Goal: Complete application form: Complete application form

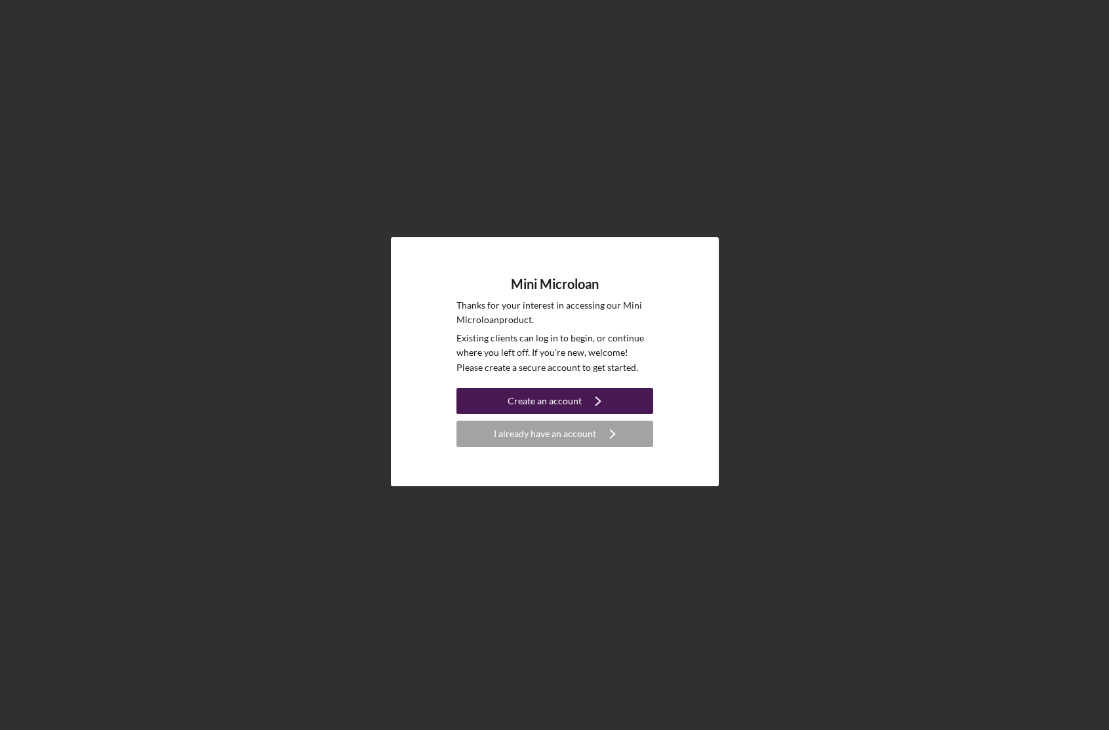
click at [578, 399] on div "Create an account" at bounding box center [544, 401] width 74 height 26
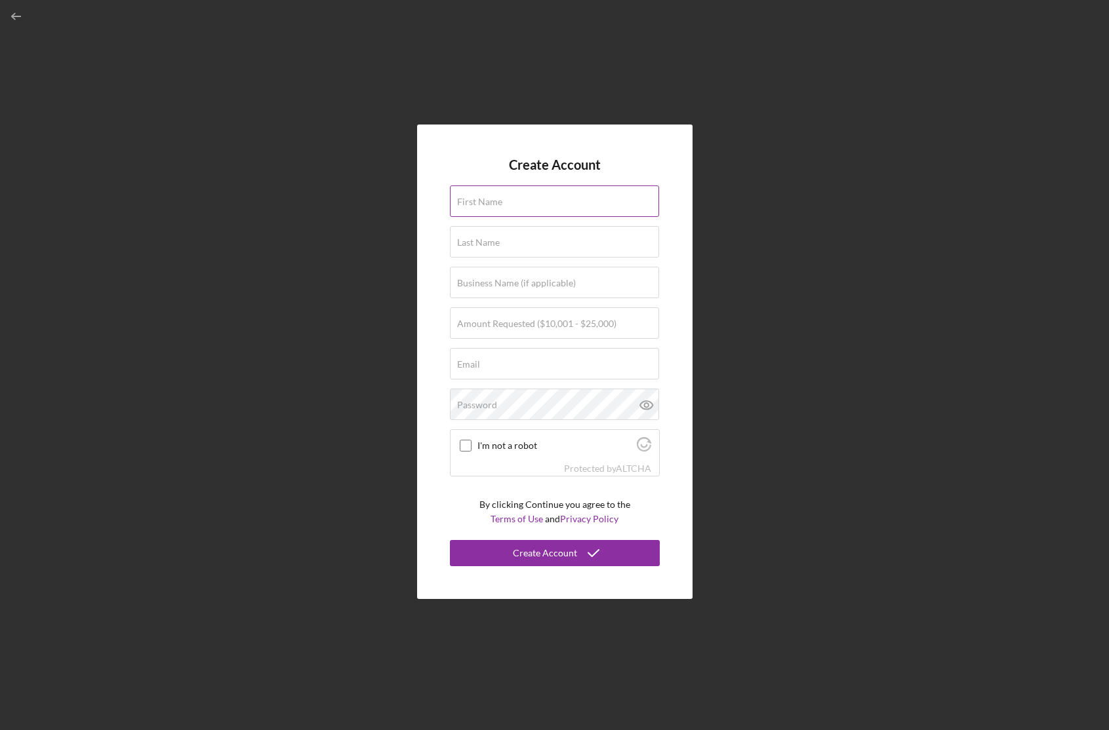
click at [559, 208] on input "First Name" at bounding box center [554, 201] width 209 height 31
type input "[PERSON_NAME]"
type input "Ly"
type input "Slime OG"
type input "[PERSON_NAME][EMAIL_ADDRESS][DOMAIN_NAME]"
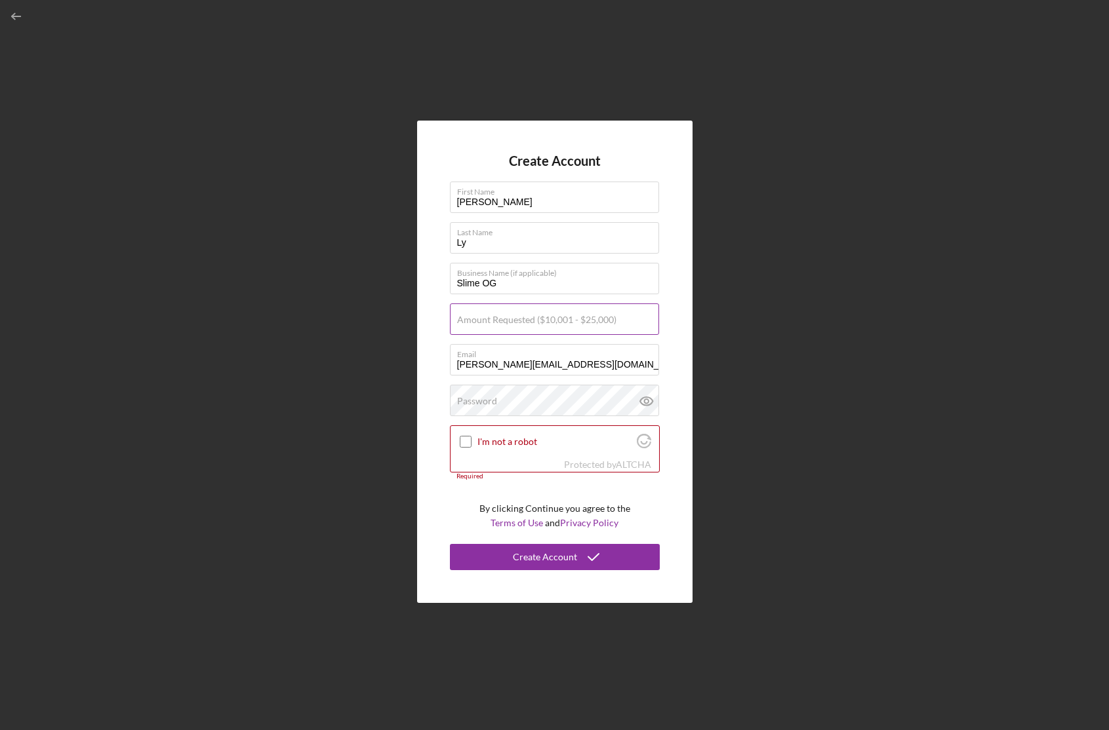
click at [533, 319] on label "Amount Requested ($10,001 - $25,000)" at bounding box center [536, 320] width 159 height 10
click at [533, 319] on input "Amount Requested ($10,001 - $25,000)" at bounding box center [554, 319] width 209 height 31
type input "$25,000"
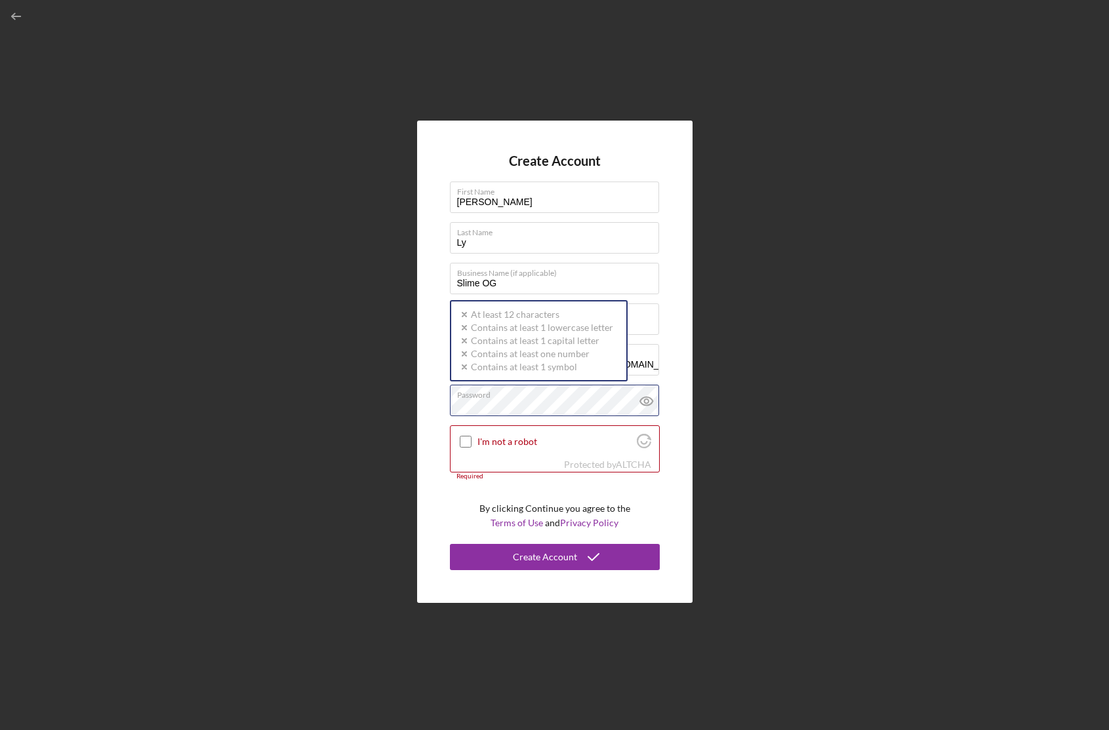
click at [570, 399] on div "Password Icon/icon-validation-no At least 12 characters Icon/icon-validation-no…" at bounding box center [555, 401] width 210 height 33
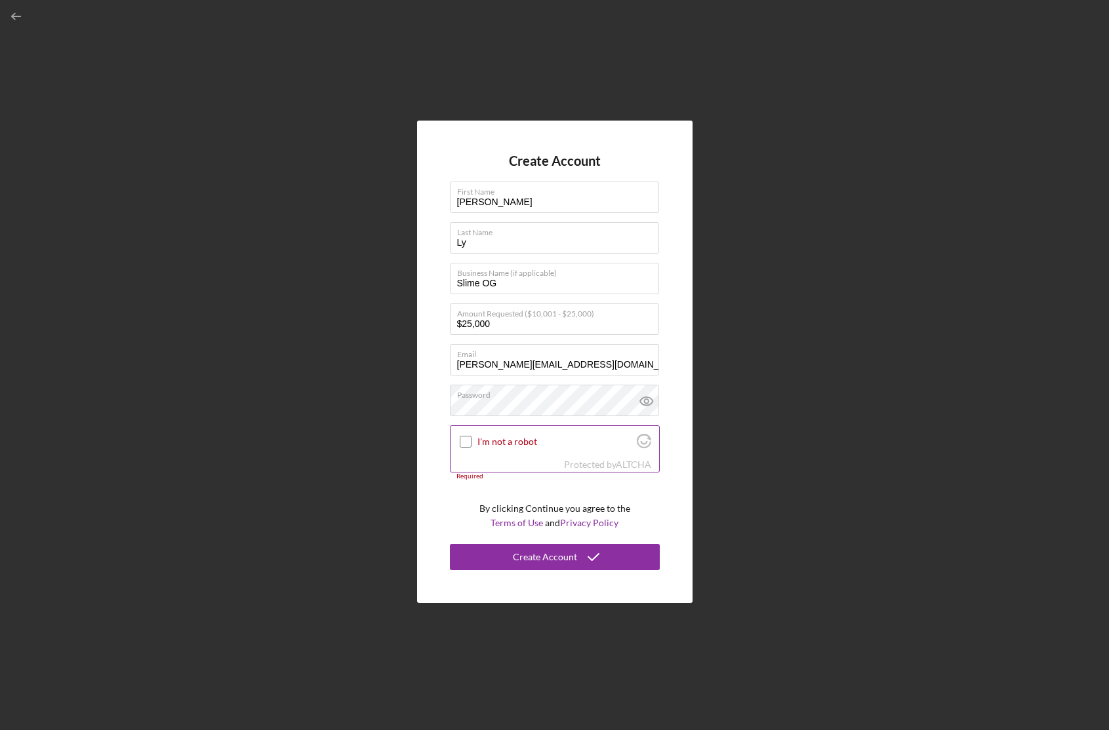
click at [466, 440] on input "I'm not a robot" at bounding box center [466, 442] width 12 height 12
checkbox input "true"
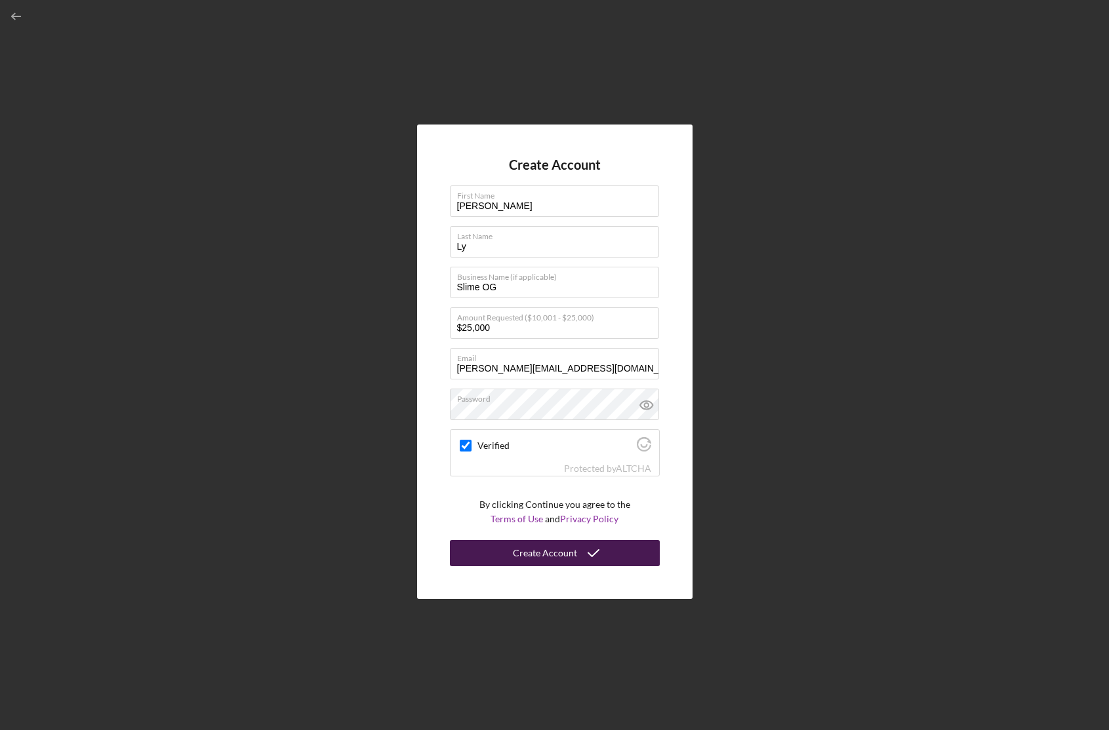
click at [562, 555] on div "Create Account" at bounding box center [545, 553] width 64 height 26
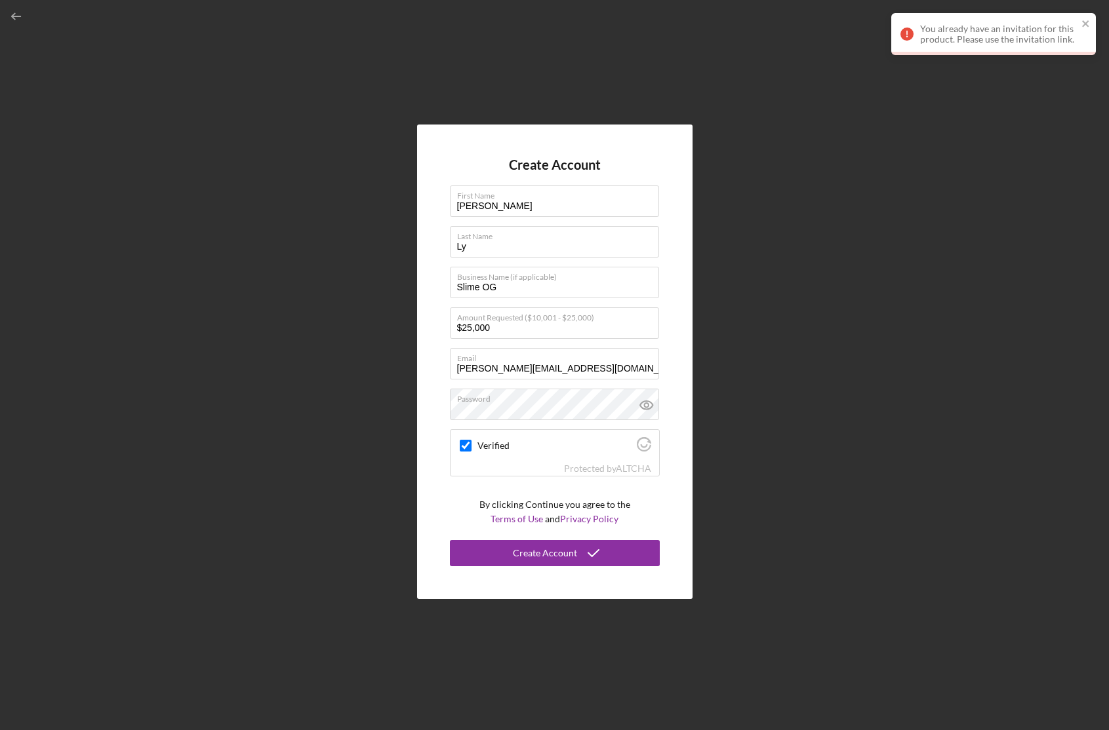
click at [1013, 36] on div "You already have an invitation for this product. Please use the invitation link." at bounding box center [998, 34] width 157 height 21
